Goal: Connect with others: Connect with others

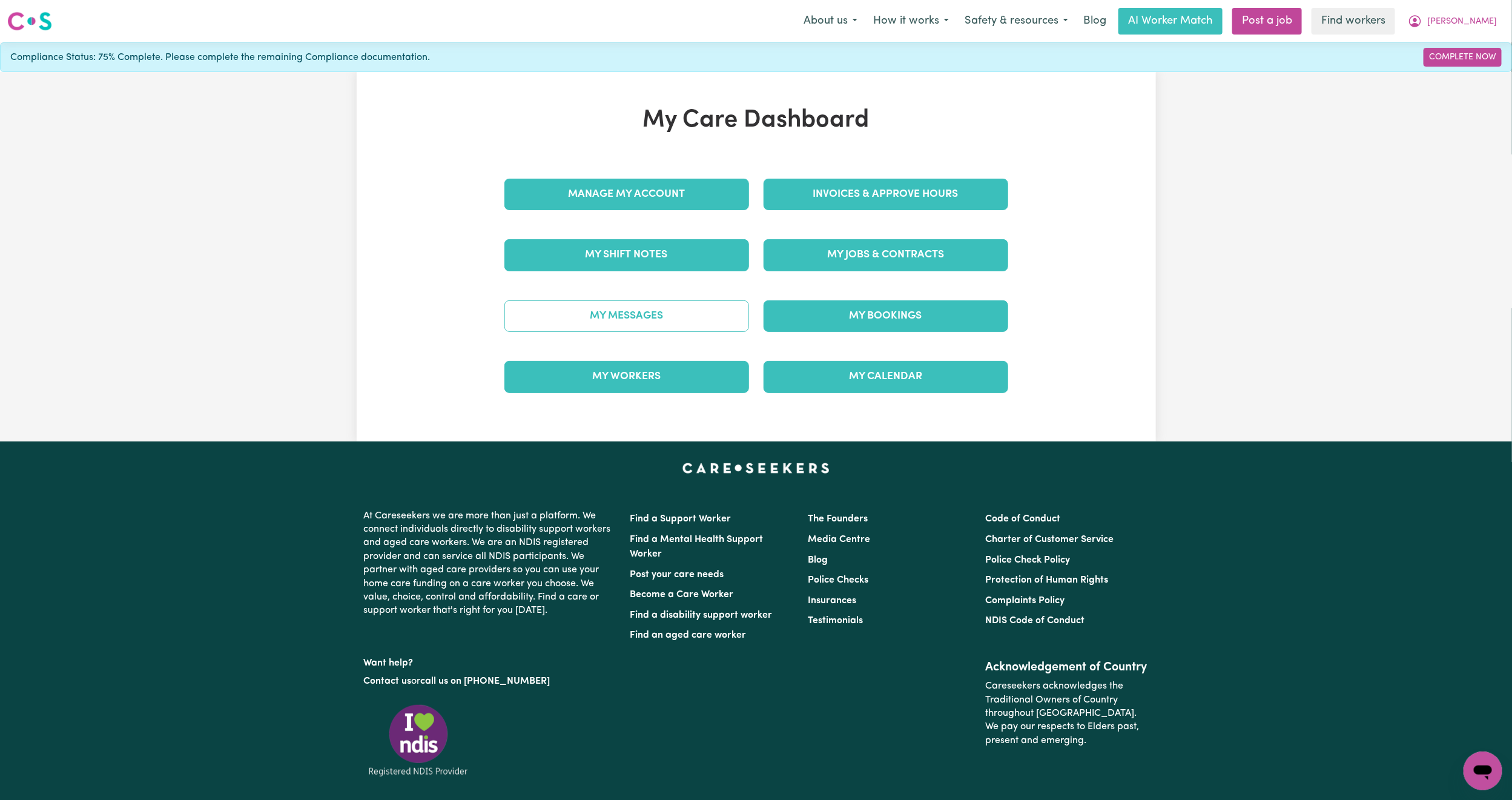
click at [681, 322] on link "My Messages" at bounding box center [627, 316] width 245 height 31
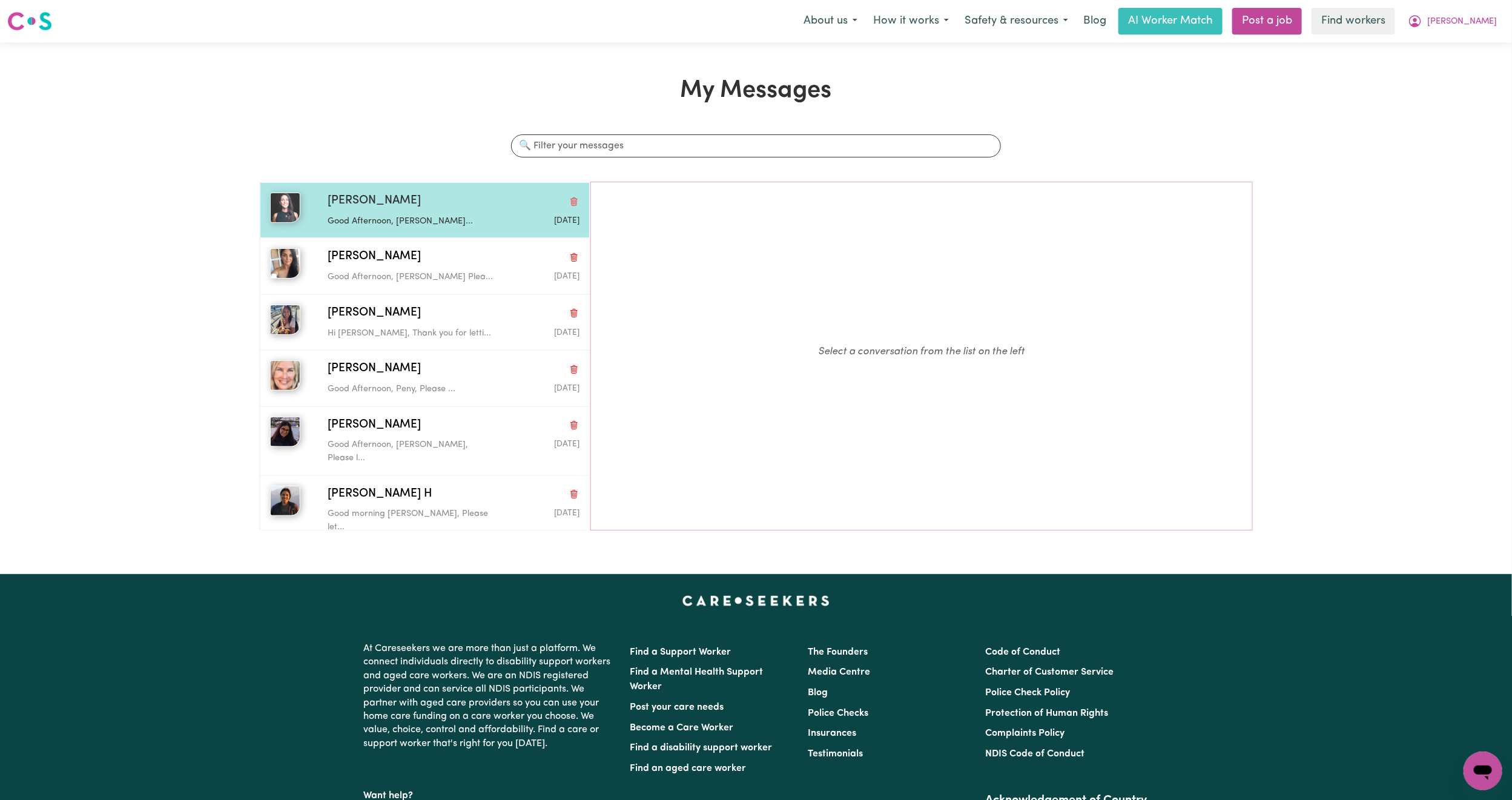
click at [399, 227] on p "Good Afternoon, [PERSON_NAME]..." at bounding box center [411, 222] width 167 height 14
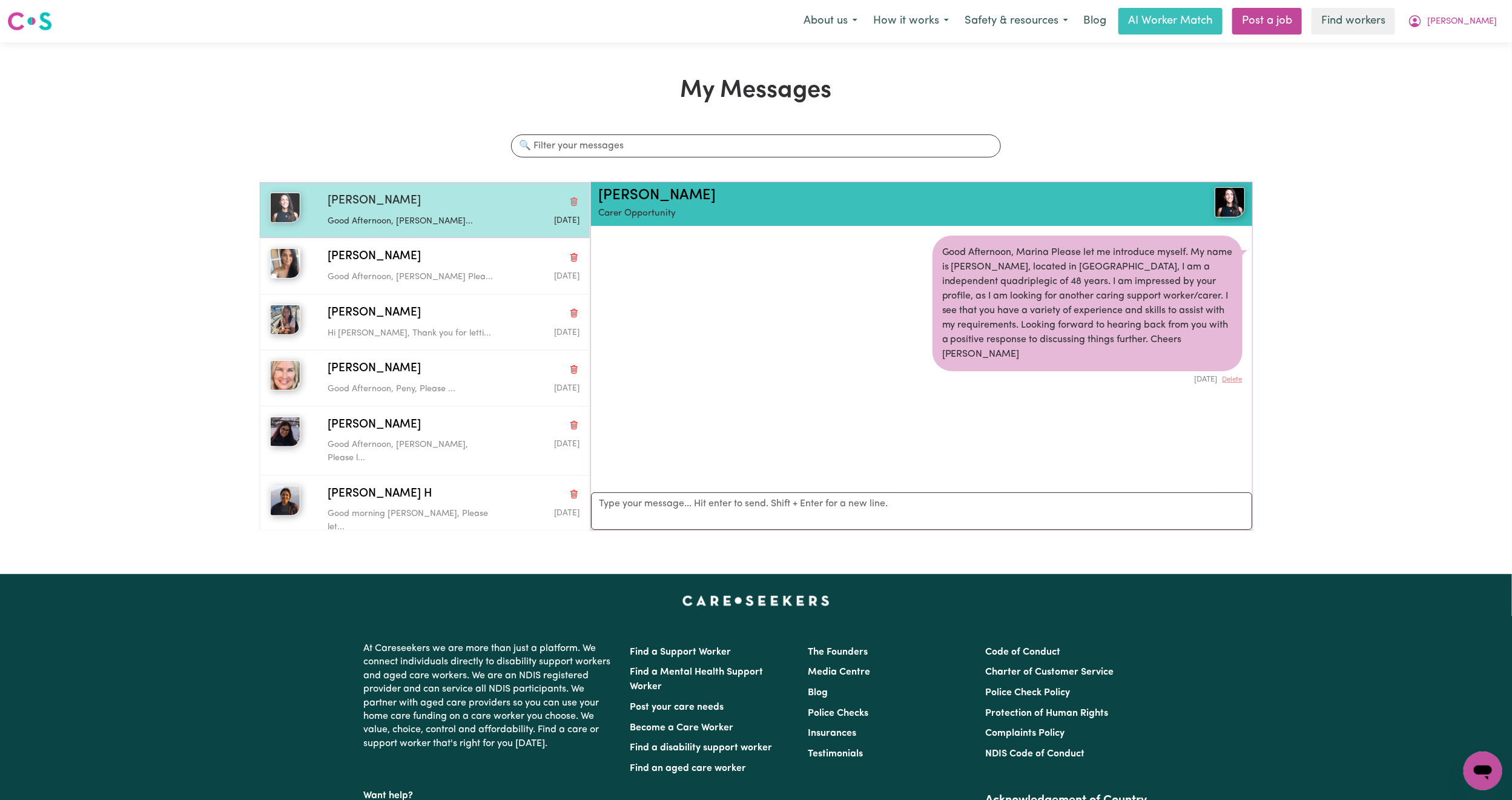
scroll to position [8, 0]
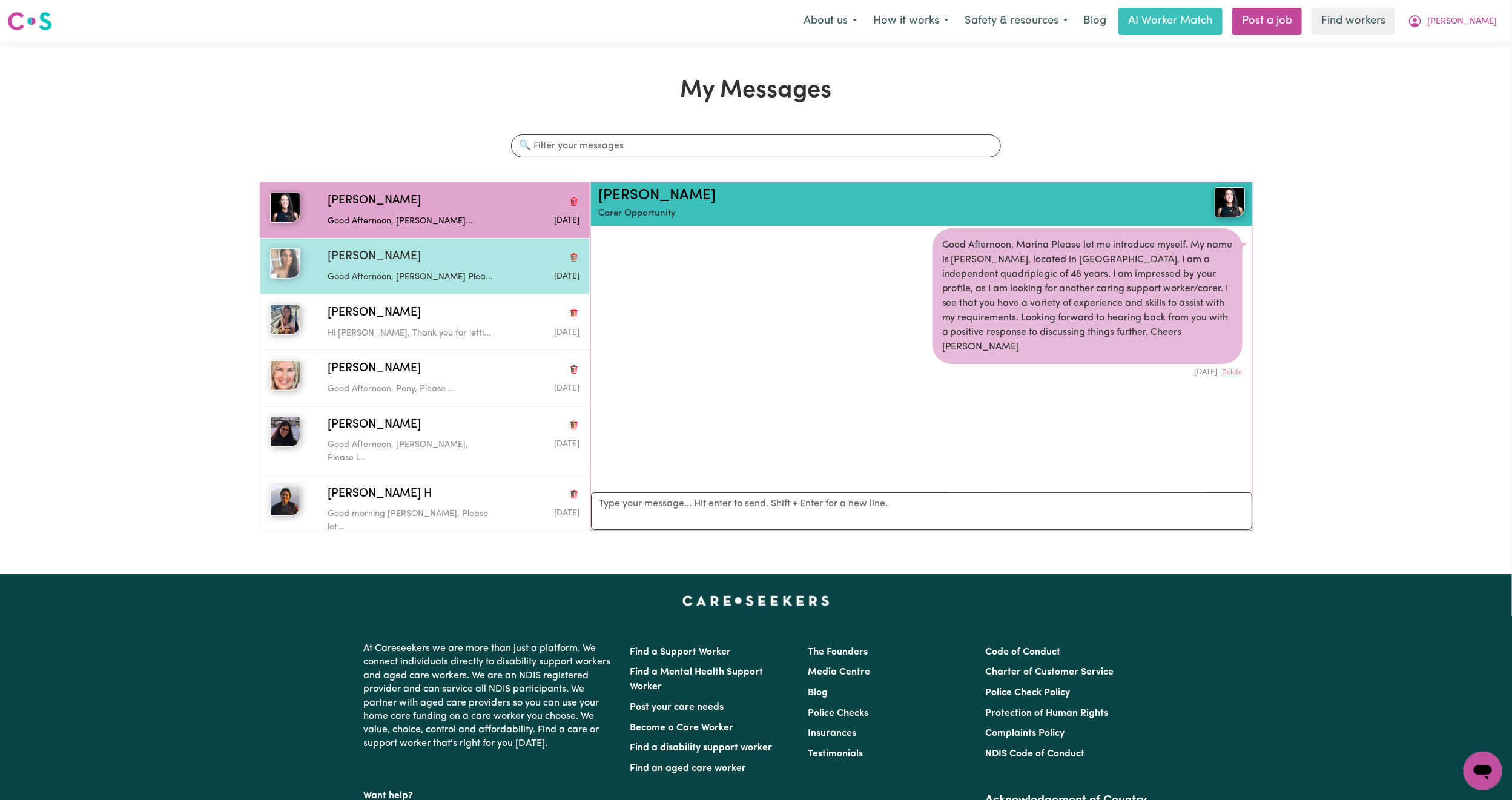
click at [448, 271] on div "Good Afternoon, [PERSON_NAME] Plea..." at bounding box center [411, 274] width 167 height 18
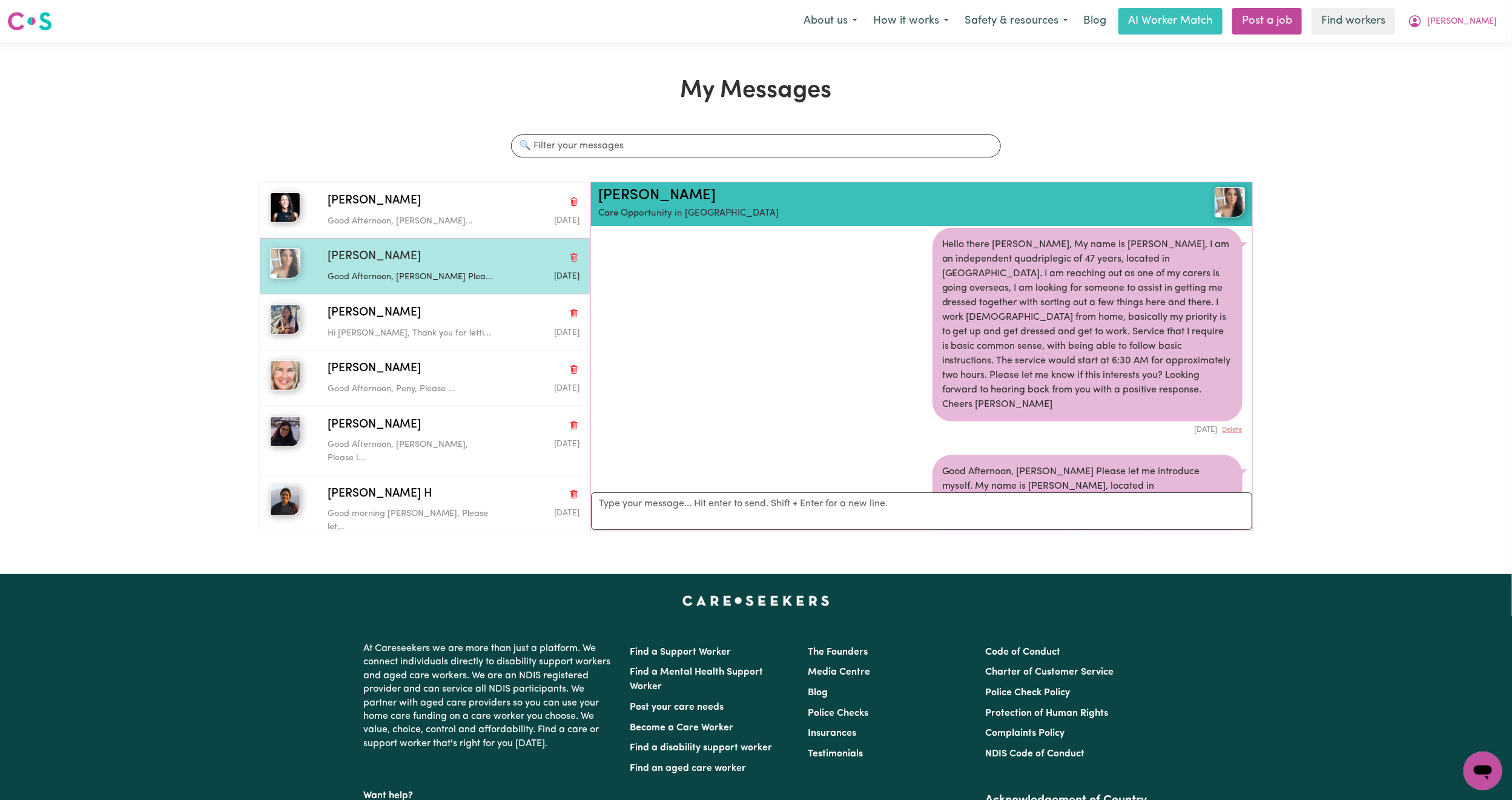
scroll to position [111, 0]
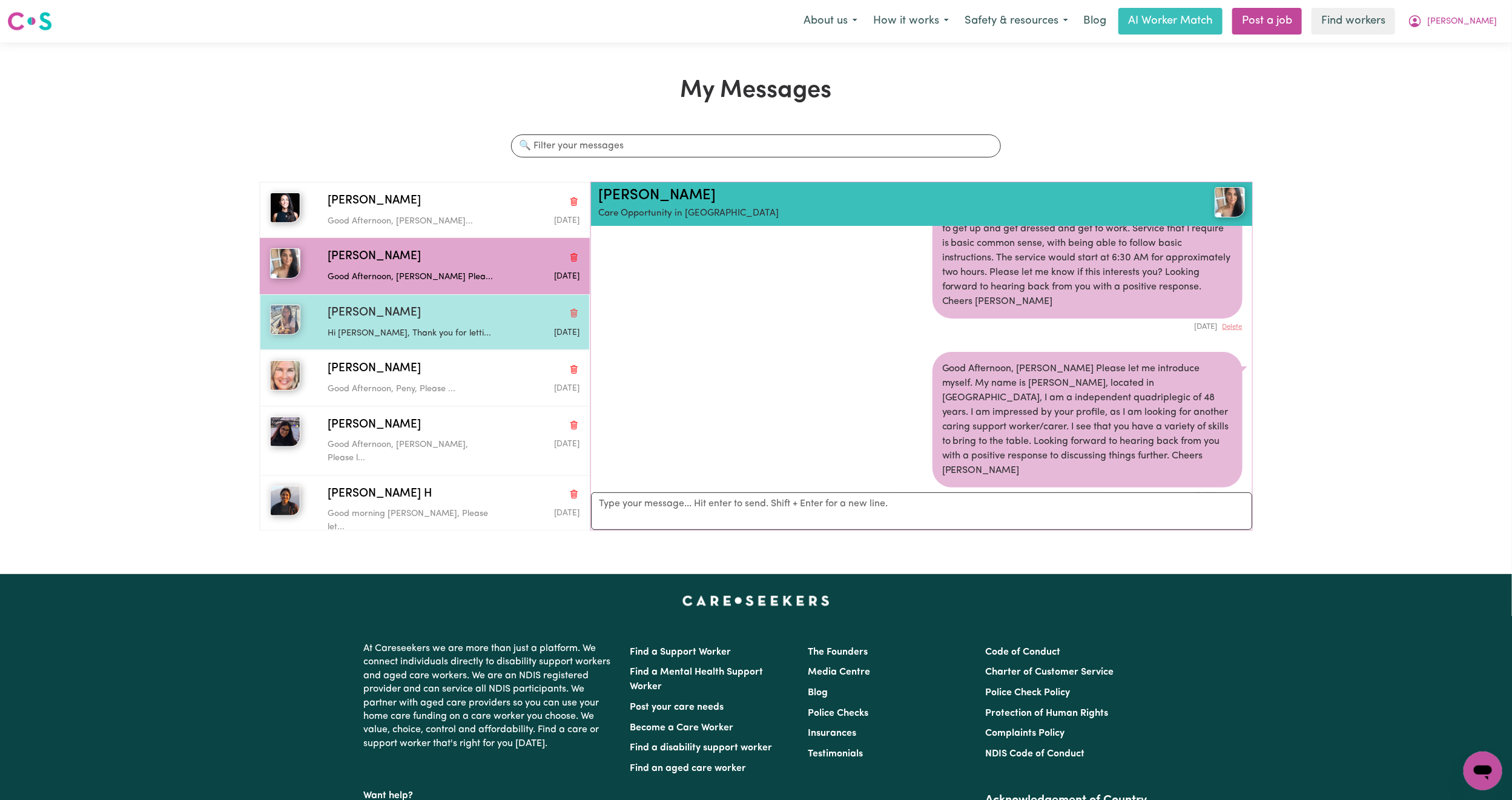
click at [458, 330] on p "Hi [PERSON_NAME], Thank you for letti..." at bounding box center [411, 333] width 167 height 14
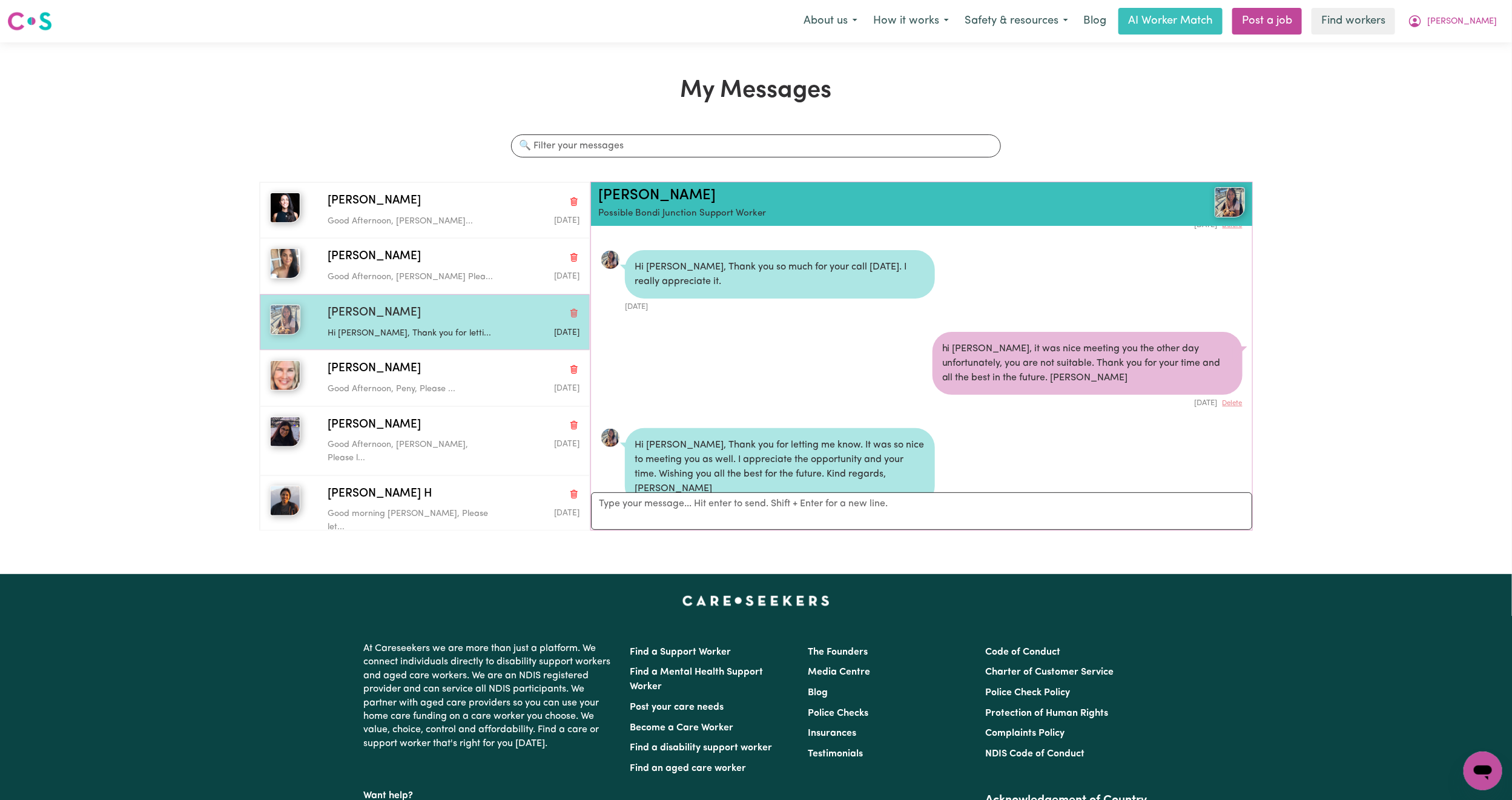
scroll to position [129, 0]
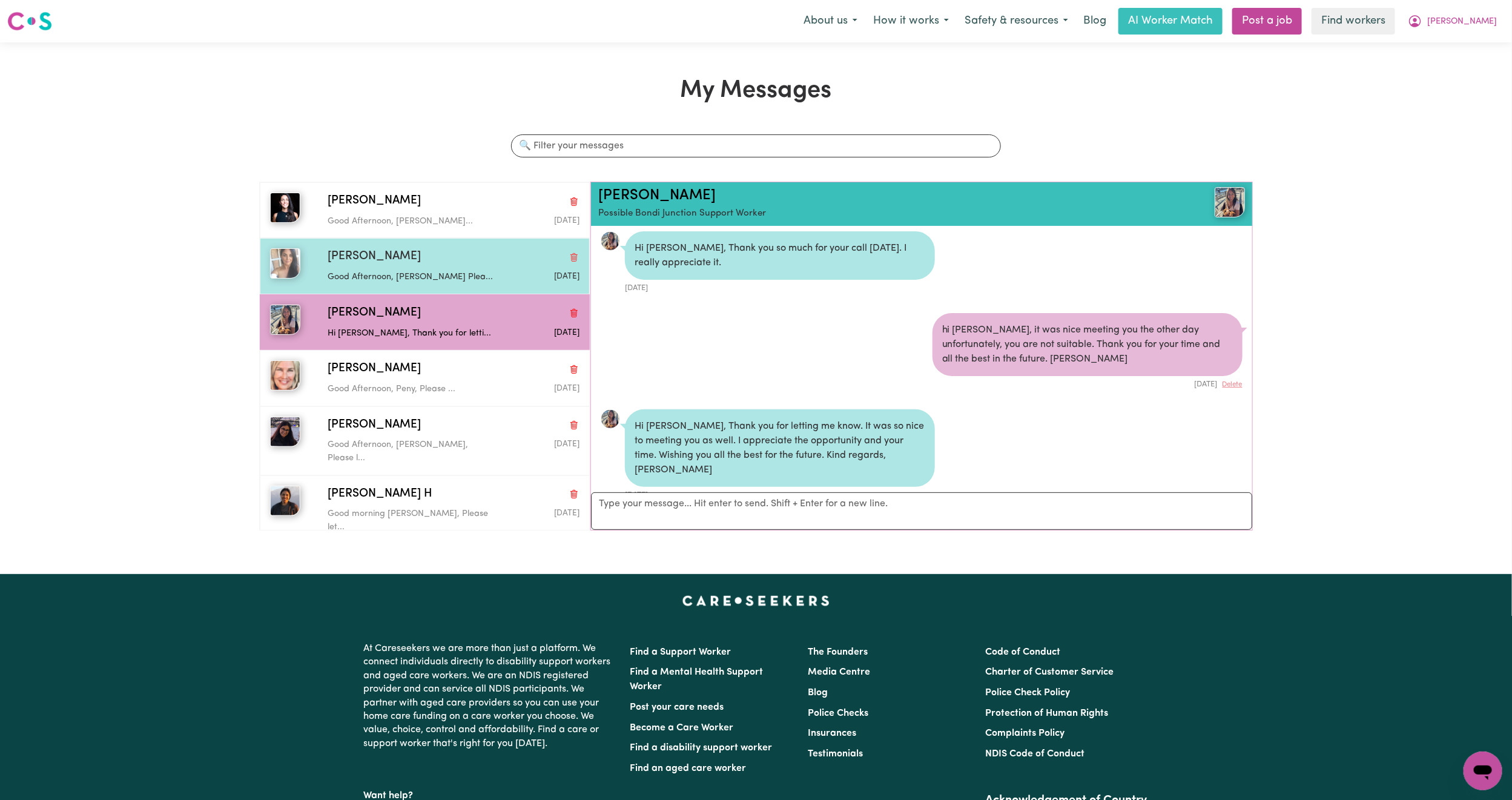
click at [395, 271] on div "Good Afternoon, [PERSON_NAME] Plea..." at bounding box center [411, 274] width 167 height 18
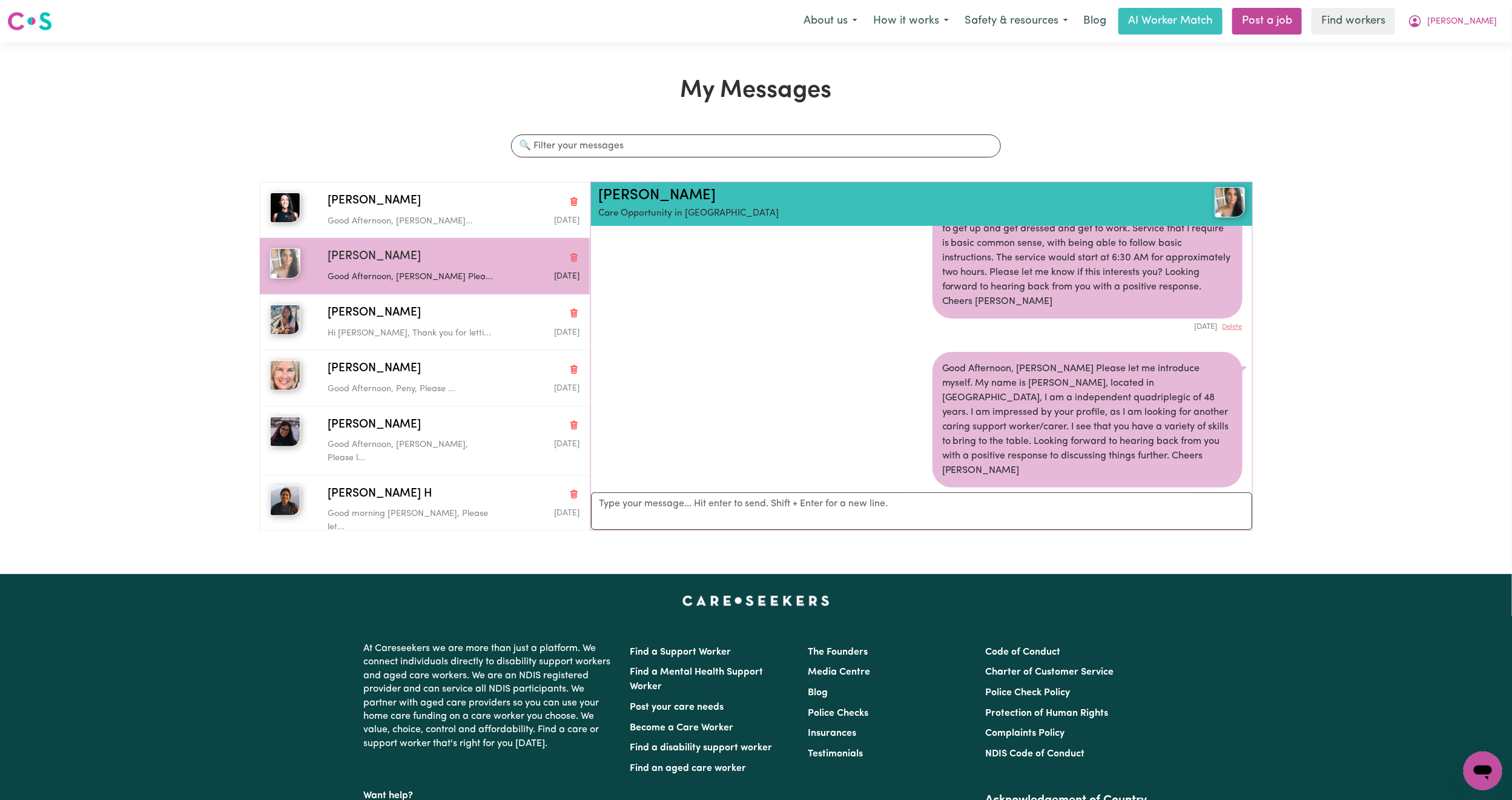
scroll to position [0, 0]
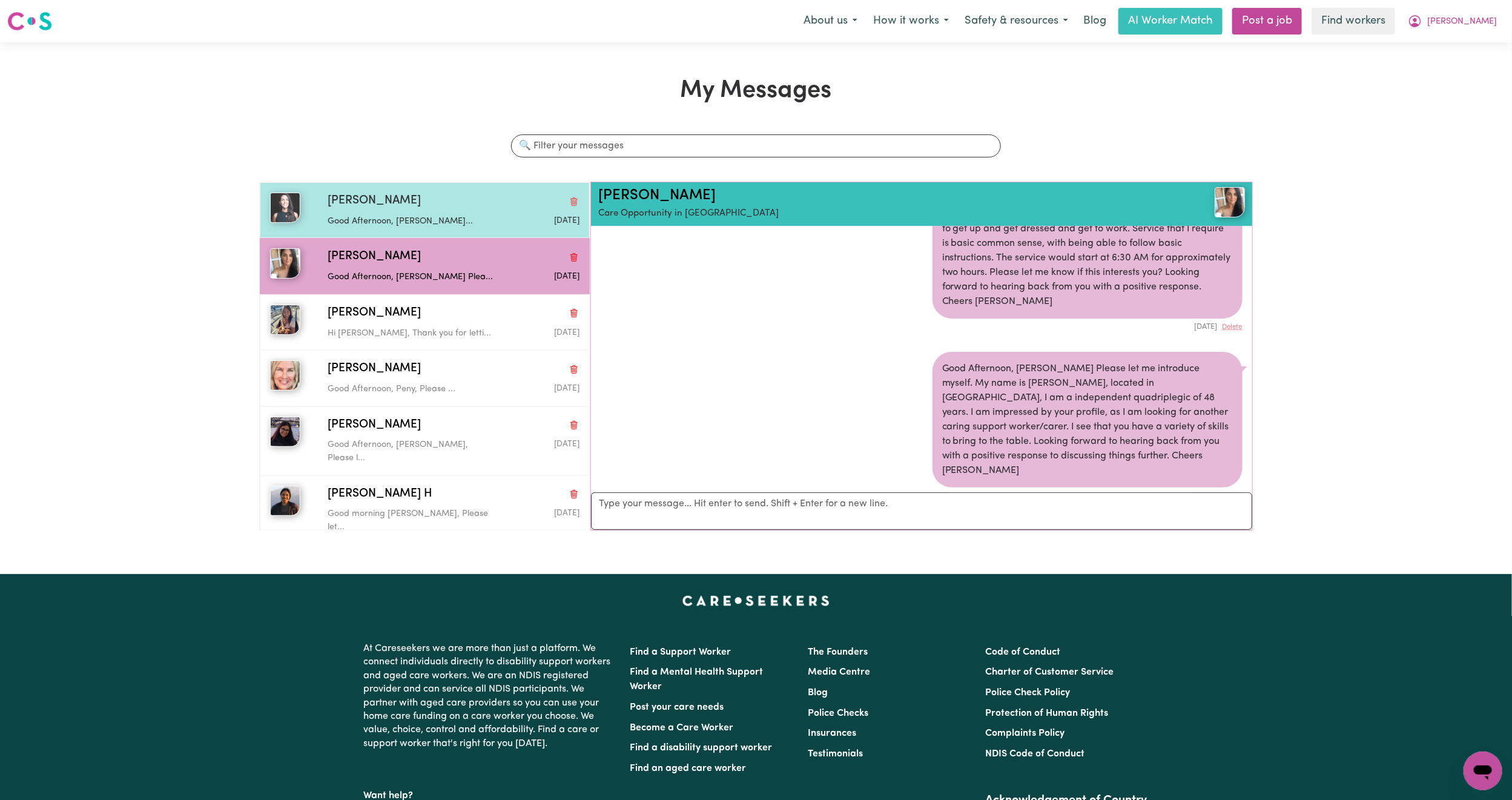
click at [440, 215] on p "Good Afternoon, [PERSON_NAME]..." at bounding box center [411, 222] width 167 height 14
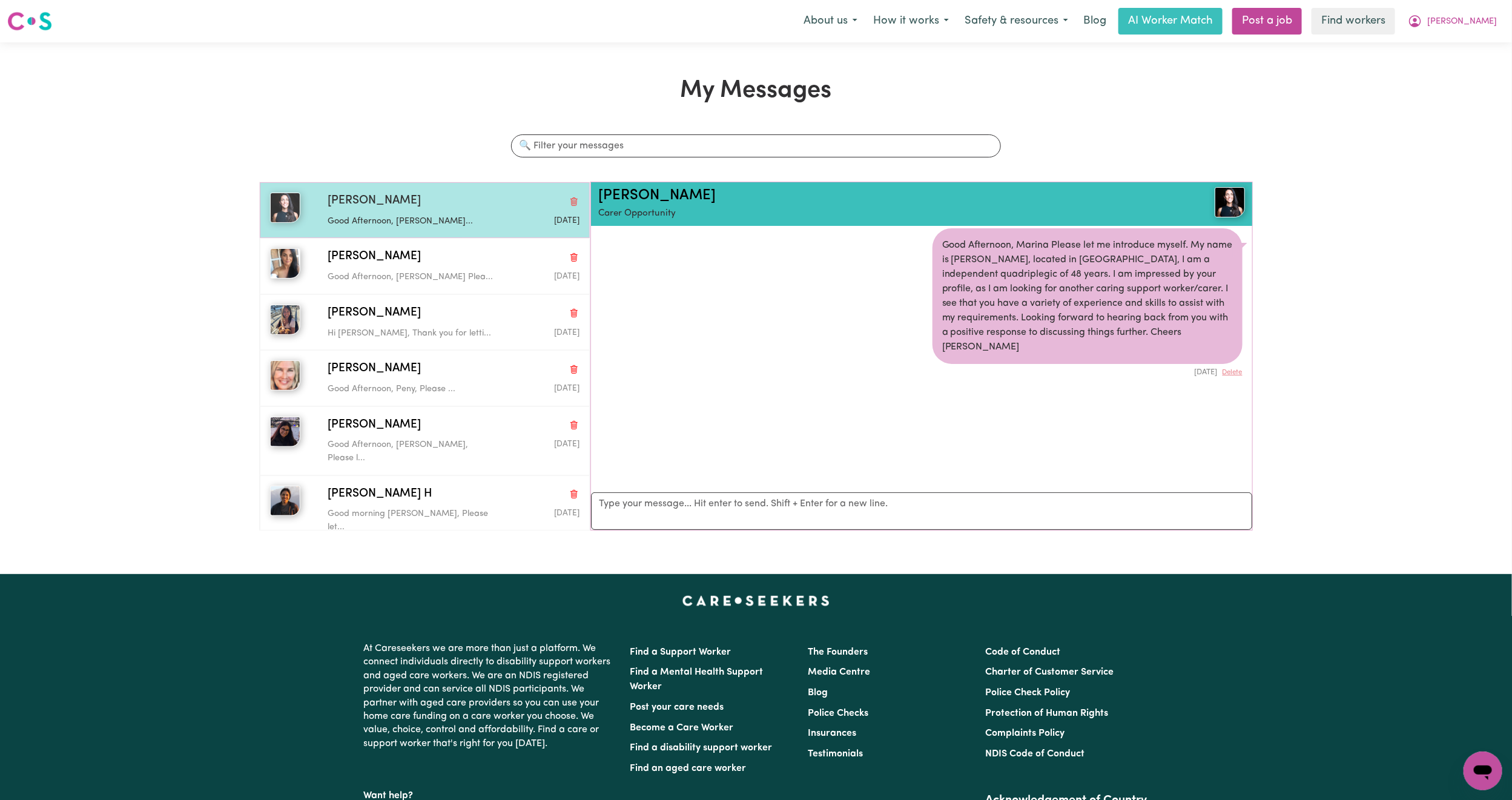
scroll to position [8, 0]
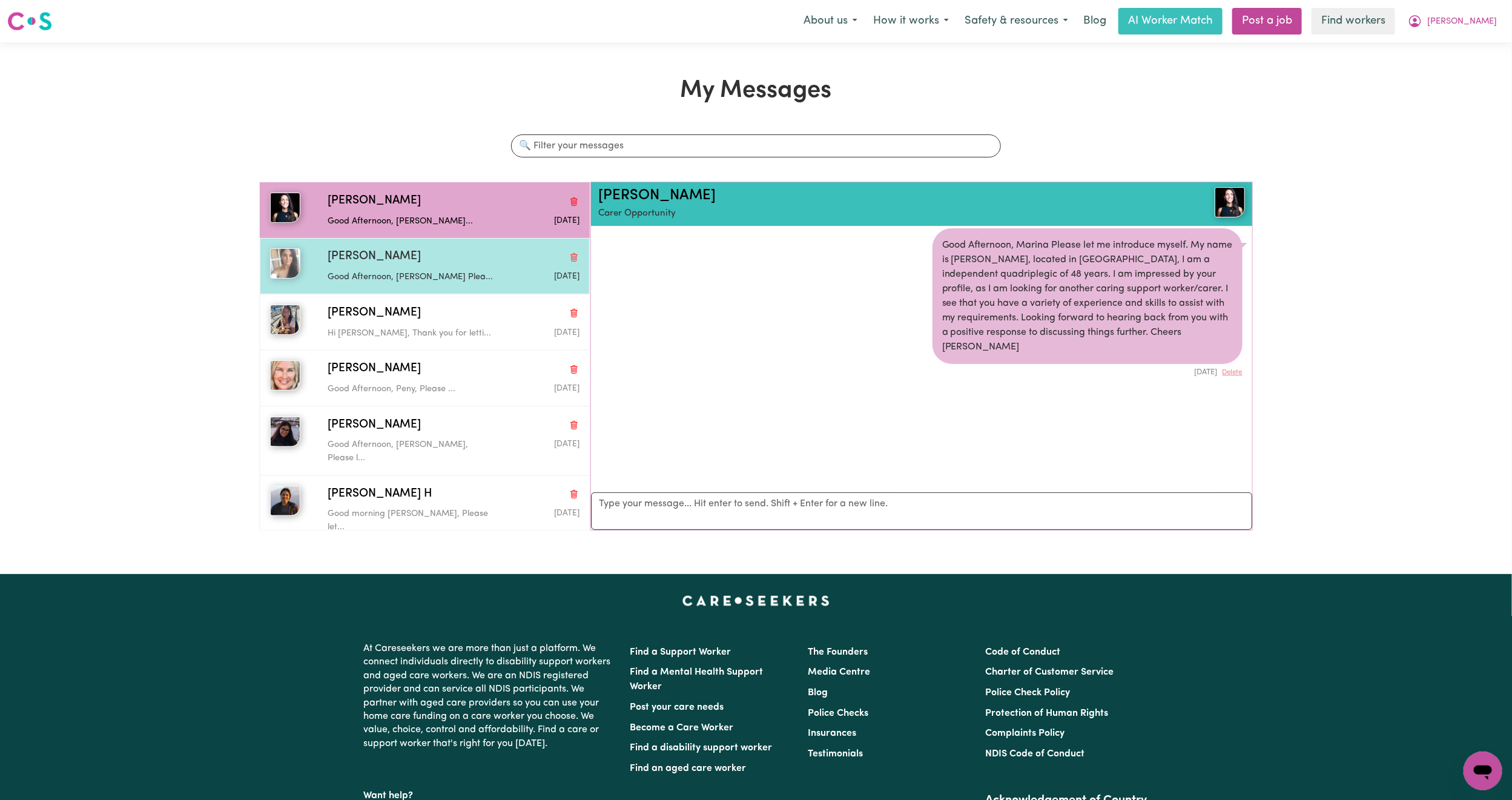
click at [456, 249] on div "[PERSON_NAME] C Good Afternoon, [PERSON_NAME] Plea... [DATE]" at bounding box center [424, 265] width 330 height 55
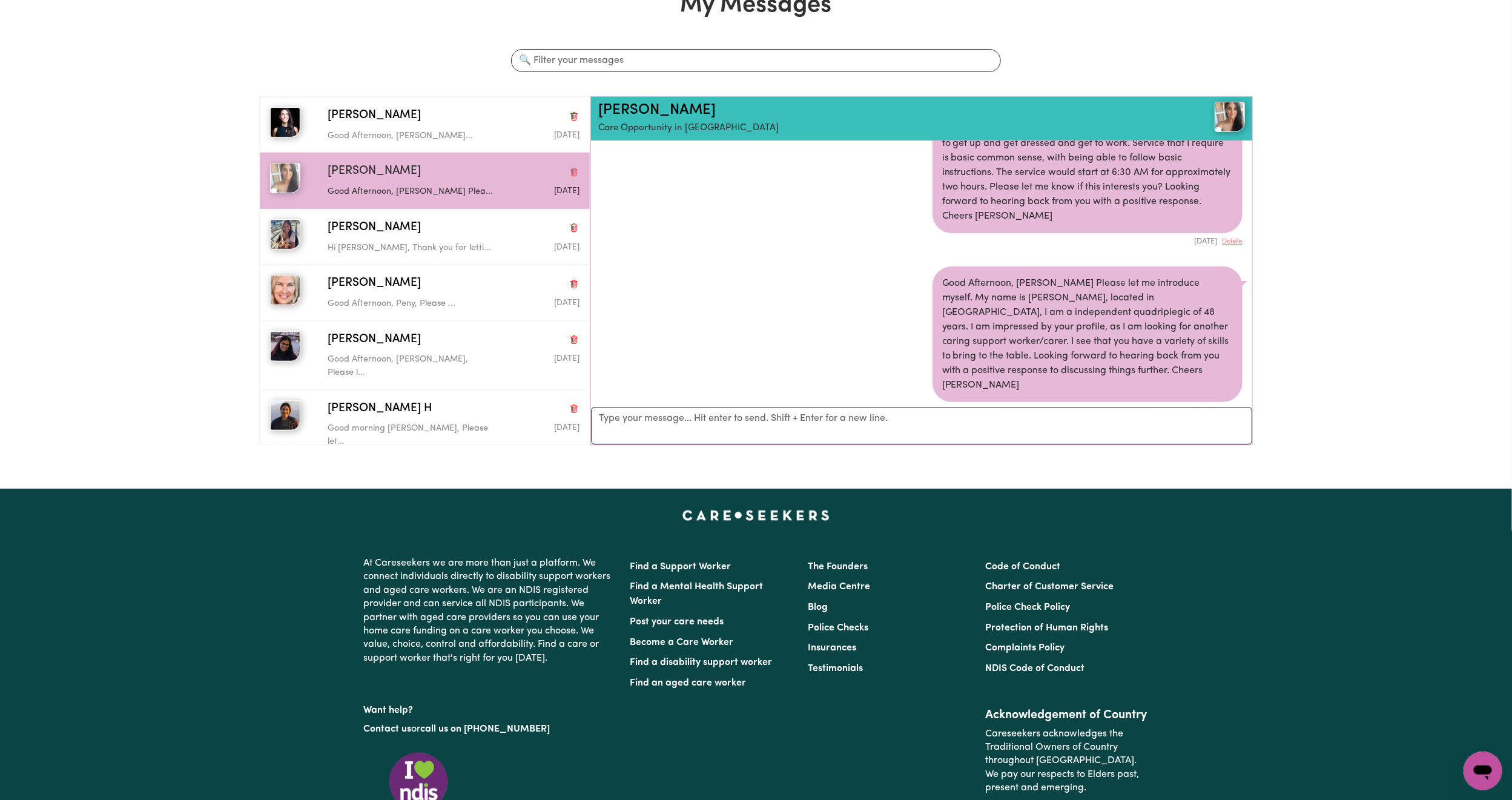
scroll to position [0, 0]
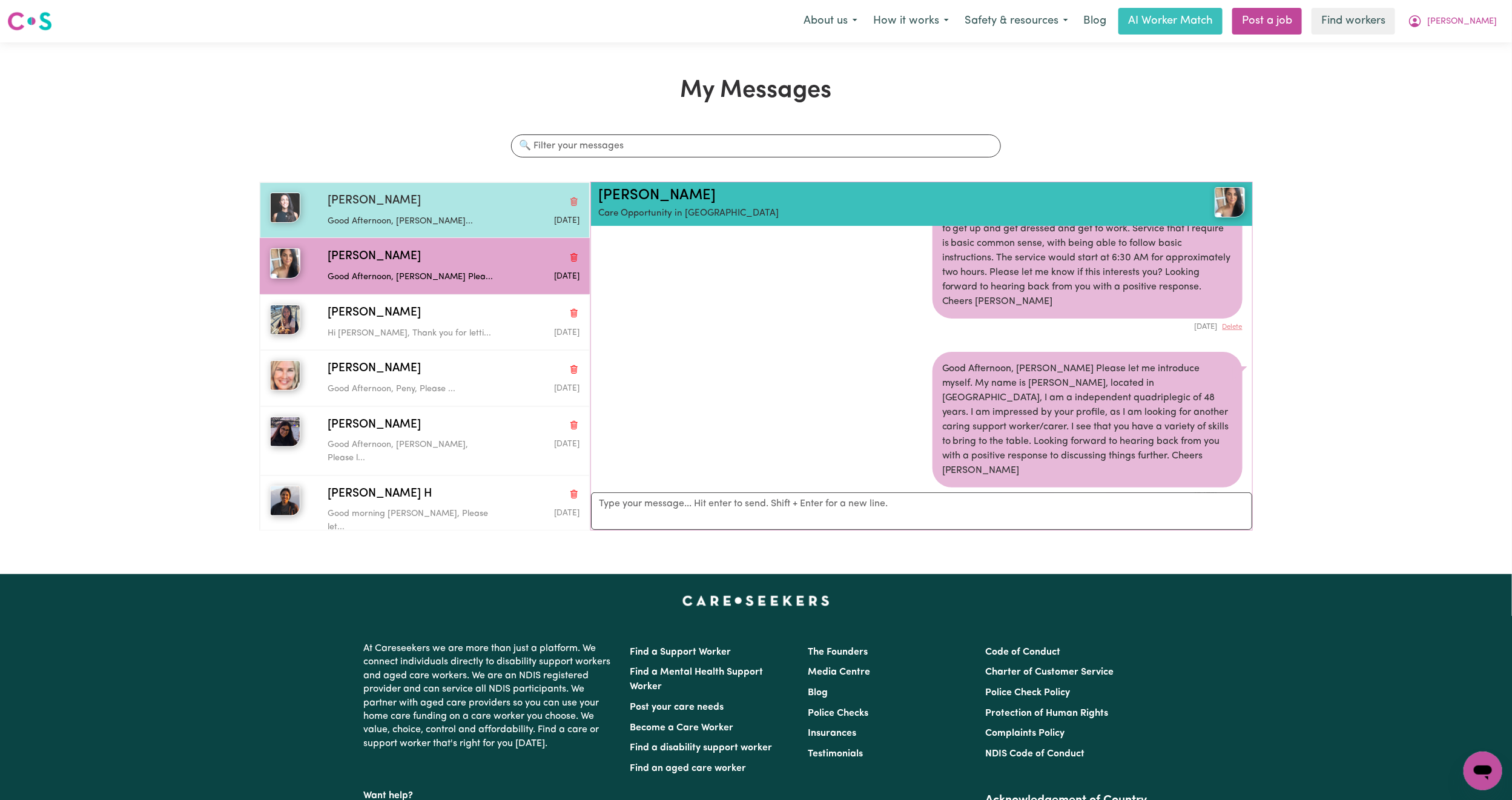
click at [463, 220] on p "Good Afternoon, [PERSON_NAME]..." at bounding box center [411, 222] width 167 height 14
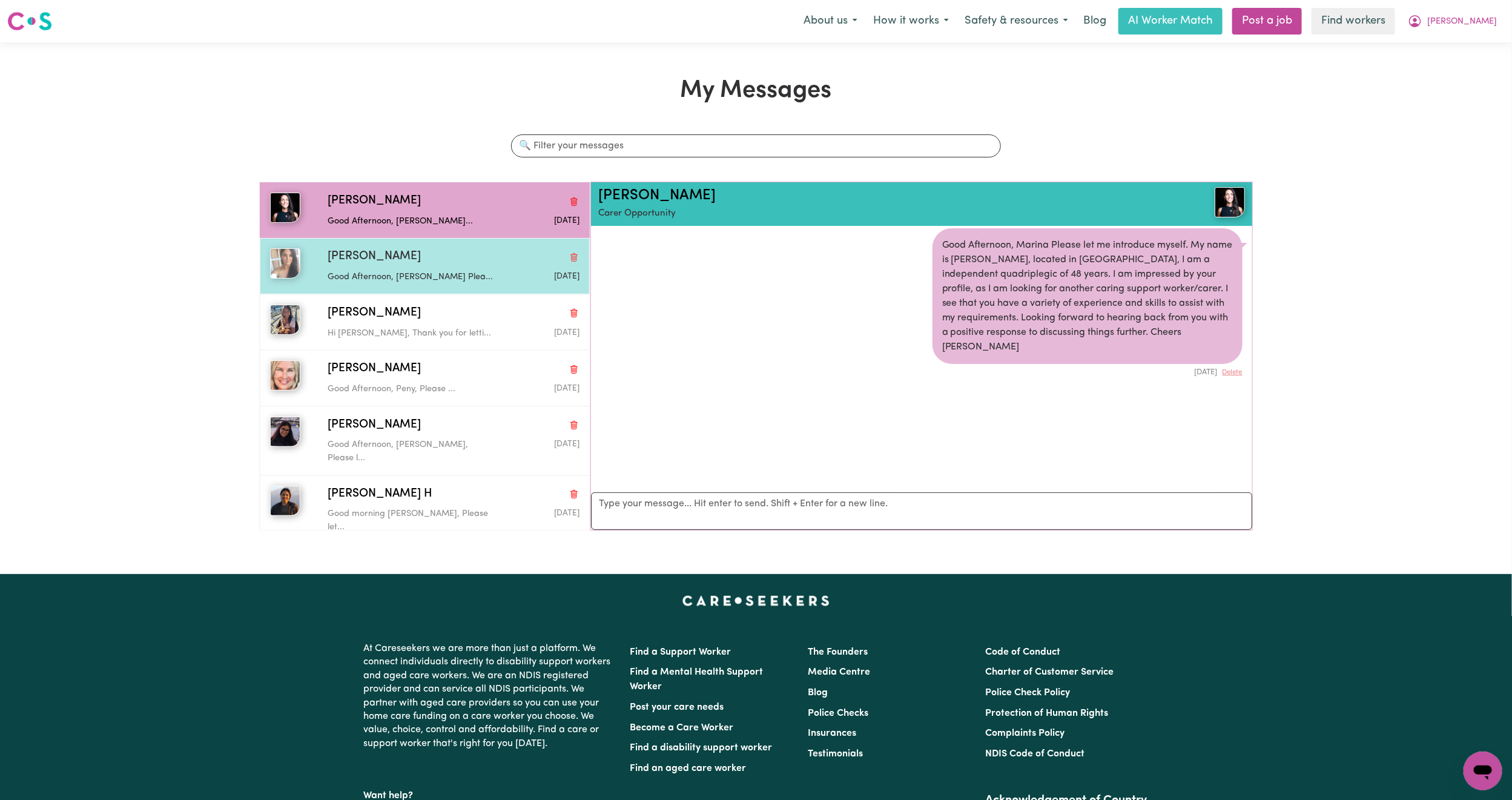
click at [455, 276] on p "Good Afternoon, [PERSON_NAME] Plea..." at bounding box center [411, 277] width 167 height 14
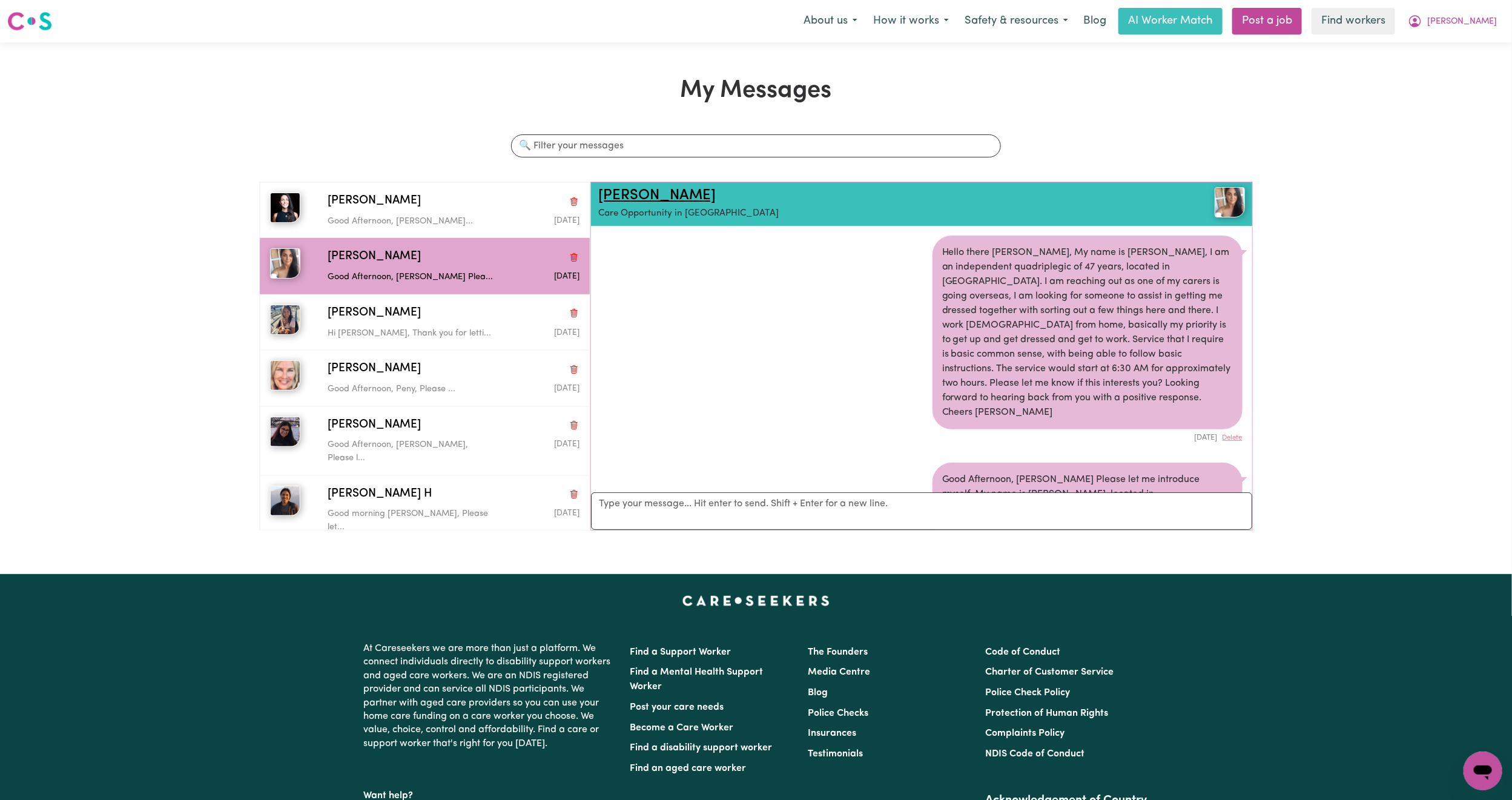
click at [673, 193] on link "[PERSON_NAME]" at bounding box center [656, 195] width 118 height 15
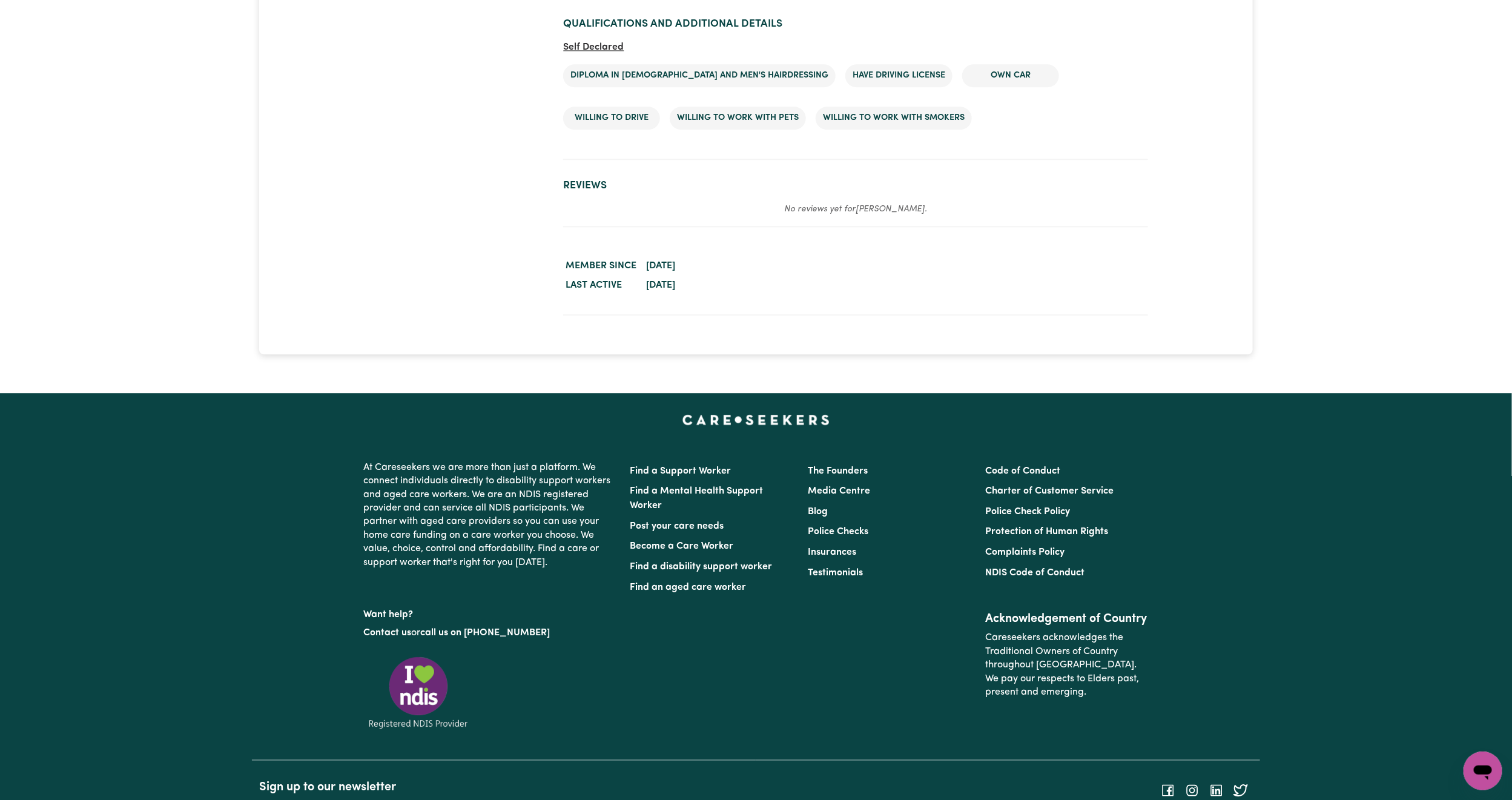
scroll to position [1982, 0]
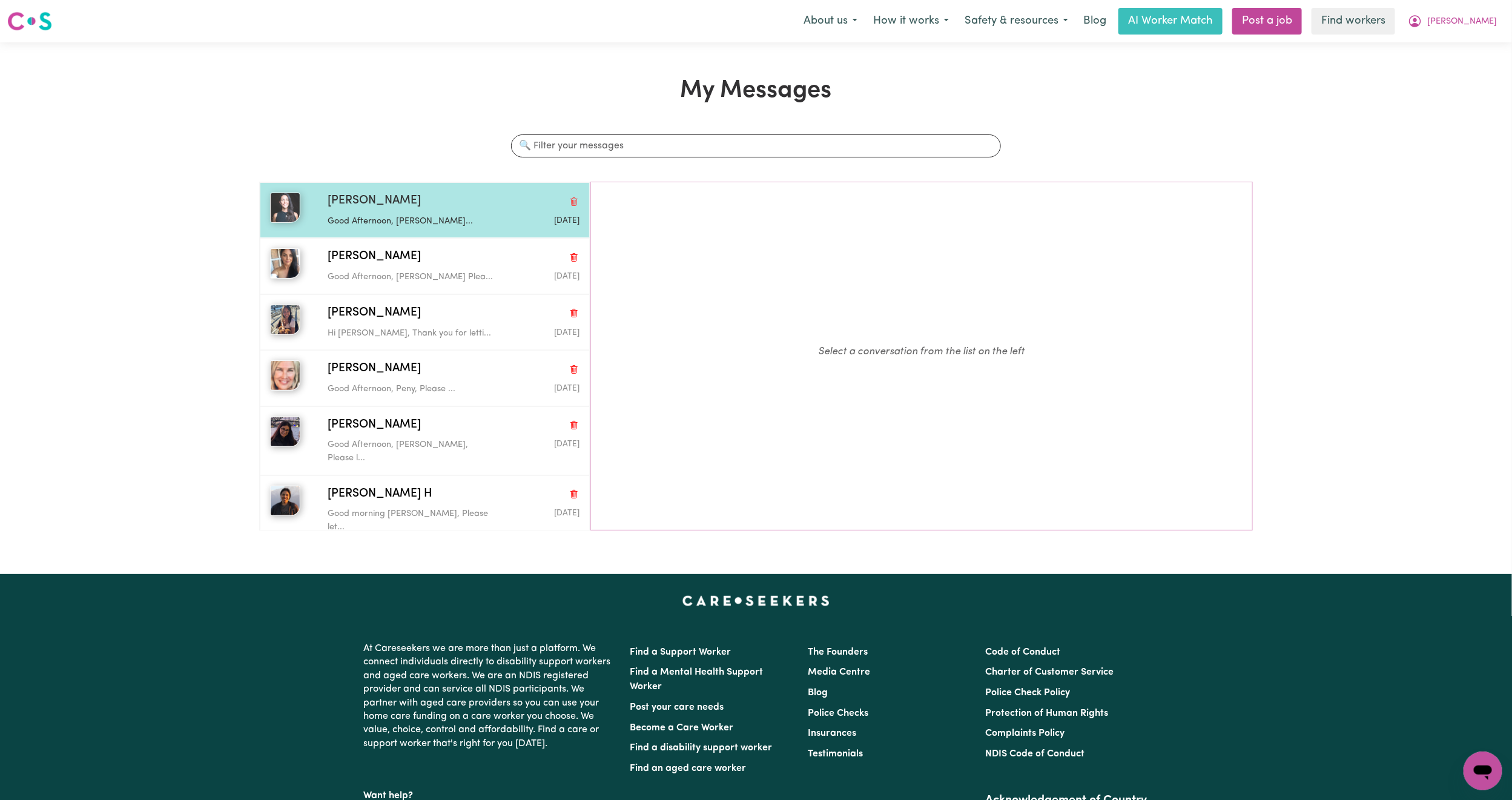
click at [401, 230] on div "Marina F Good Afternoon, [PERSON_NAME]... [DATE]" at bounding box center [424, 209] width 330 height 55
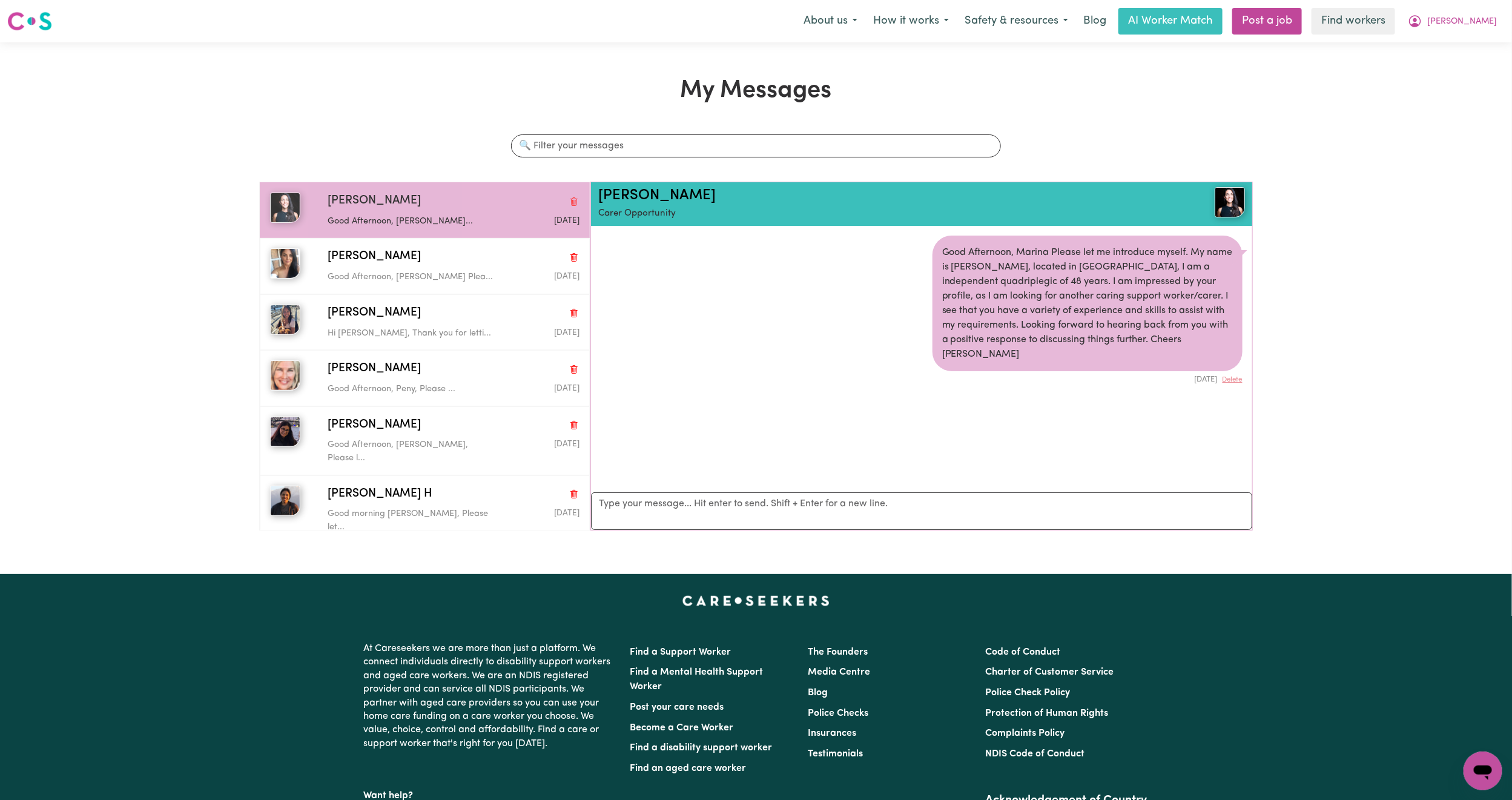
scroll to position [8, 0]
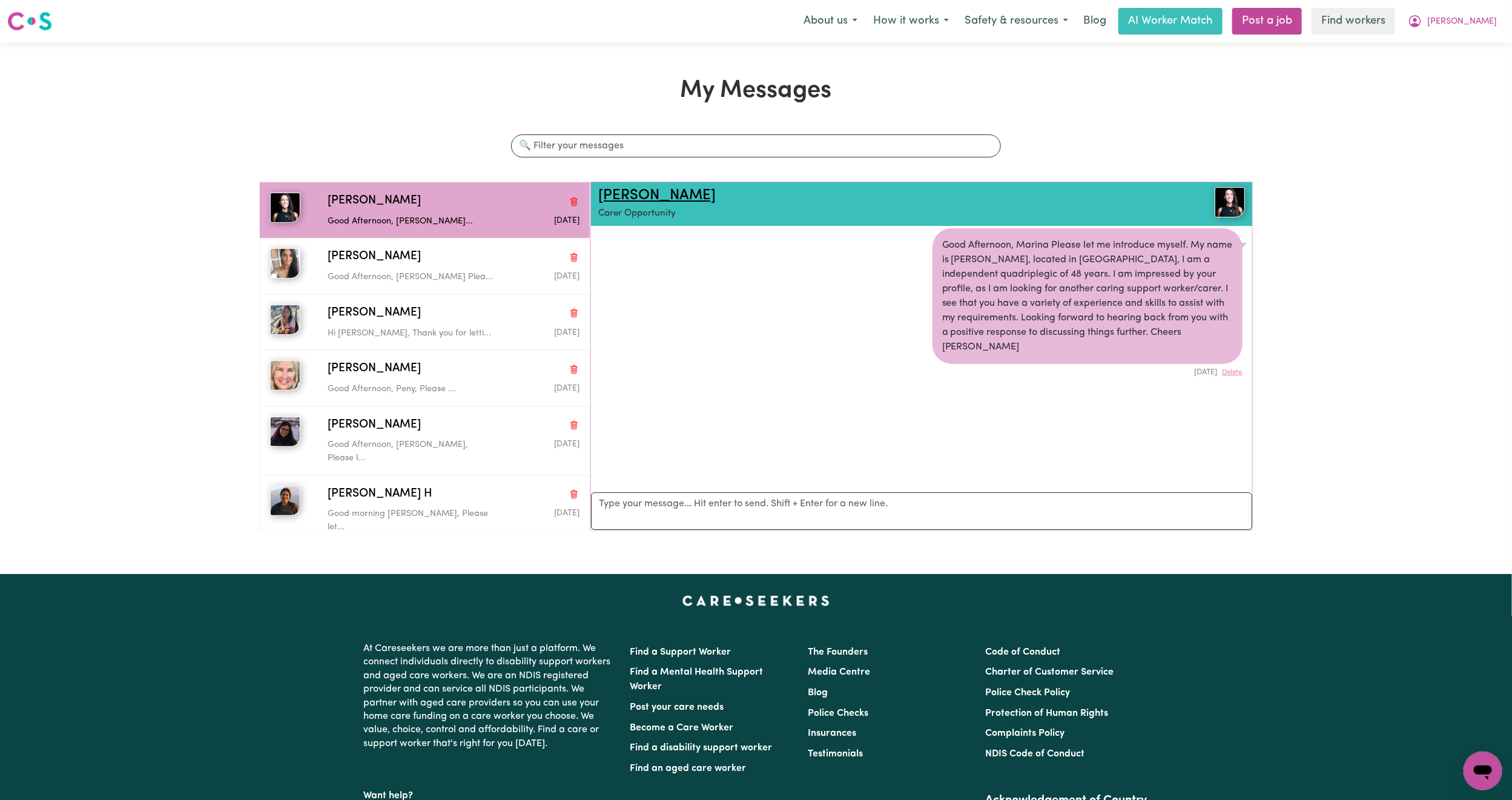
click at [630, 191] on link "[PERSON_NAME]" at bounding box center [656, 195] width 118 height 15
